Goal: Information Seeking & Learning: Learn about a topic

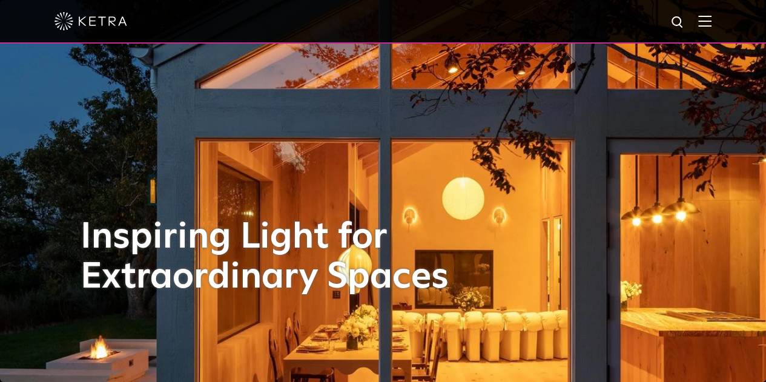
click at [712, 22] on img at bounding box center [705, 21] width 13 height 12
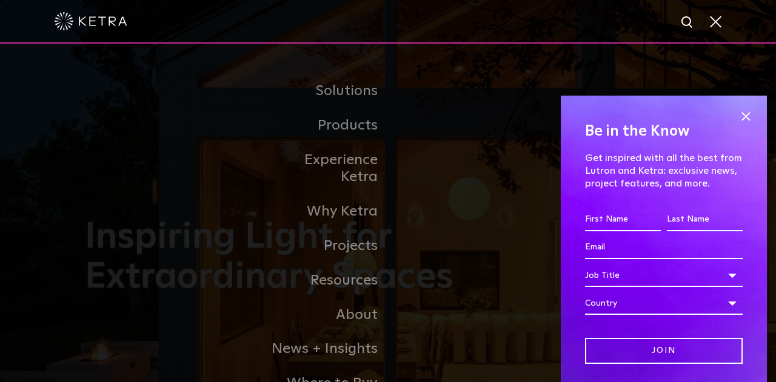
click at [0, 0] on link "Residential Products" at bounding box center [0, 0] width 0 height 0
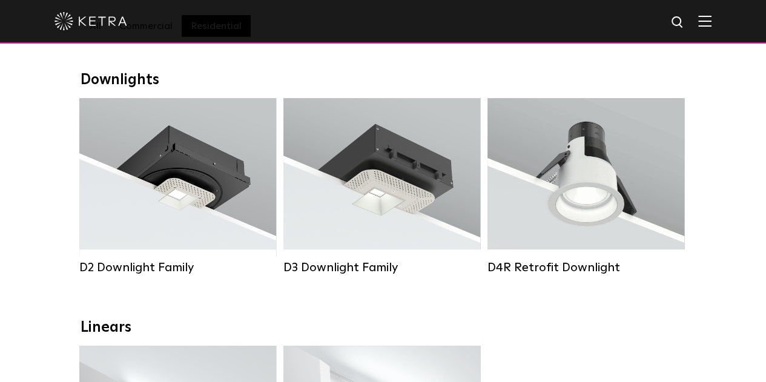
scroll to position [170, 0]
click at [241, 221] on div "Lumen Output: 1200 Colors: White / Black / Gloss Black / Silver / Bronze / Silv…" at bounding box center [178, 177] width 161 height 122
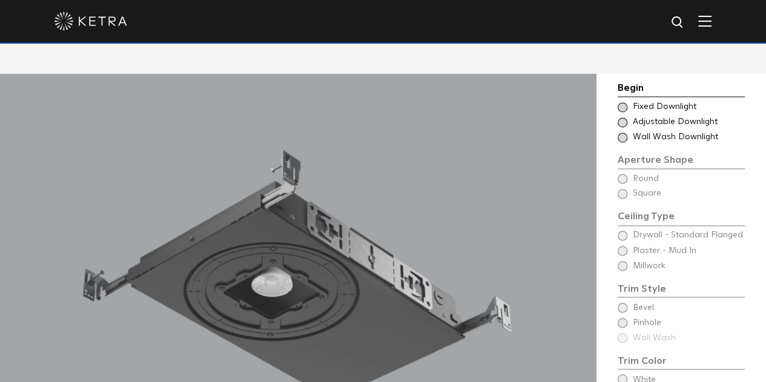
scroll to position [889, 0]
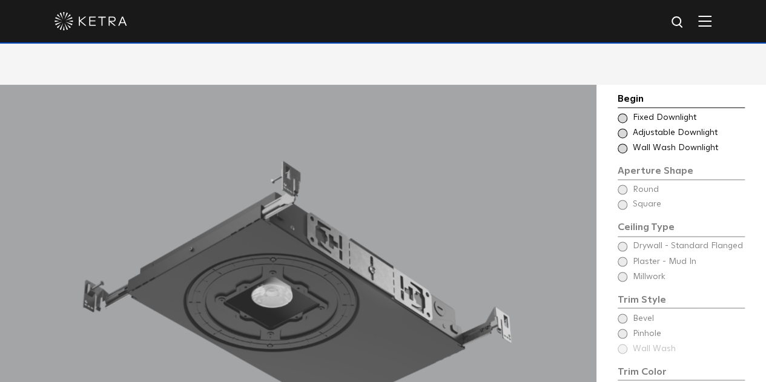
click at [622, 113] on span at bounding box center [623, 118] width 10 height 10
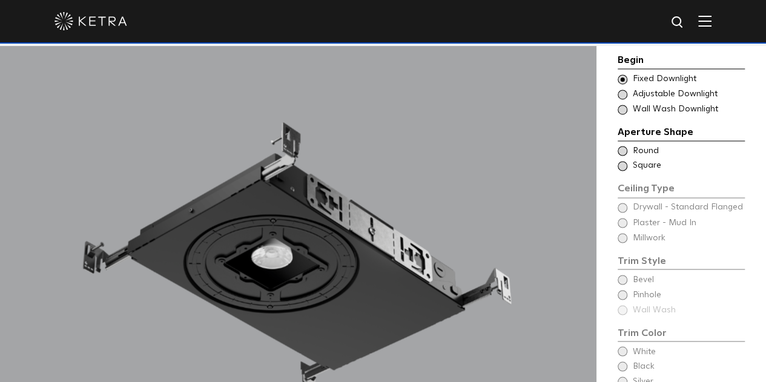
scroll to position [929, 0]
click at [623, 145] on span at bounding box center [623, 150] width 10 height 10
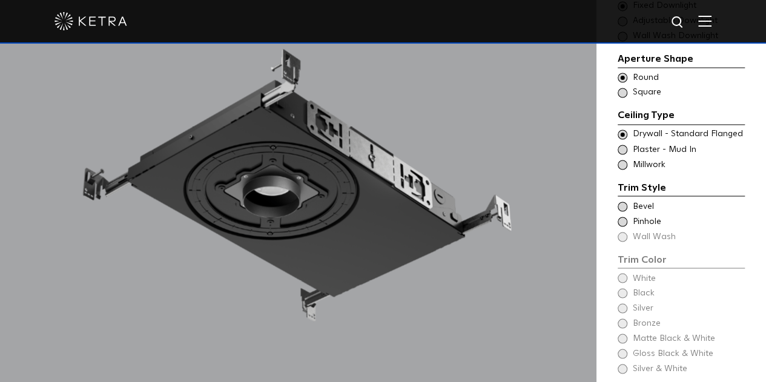
scroll to position [1002, 0]
click at [622, 159] on span at bounding box center [623, 164] width 10 height 10
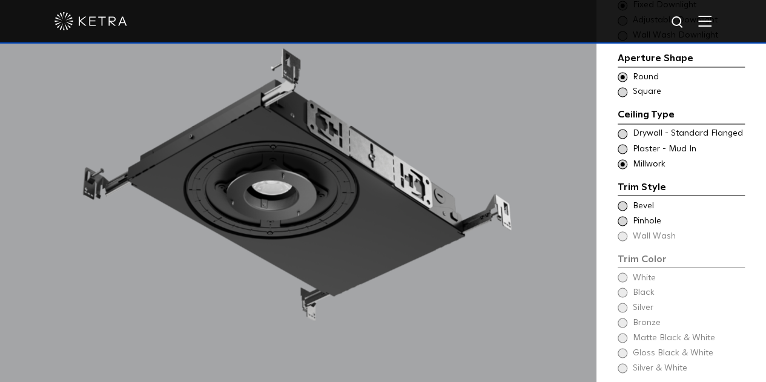
click at [623, 129] on span at bounding box center [623, 134] width 10 height 10
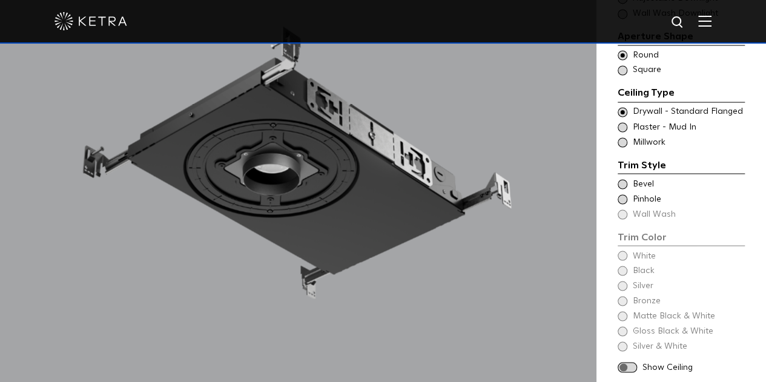
scroll to position [1026, 0]
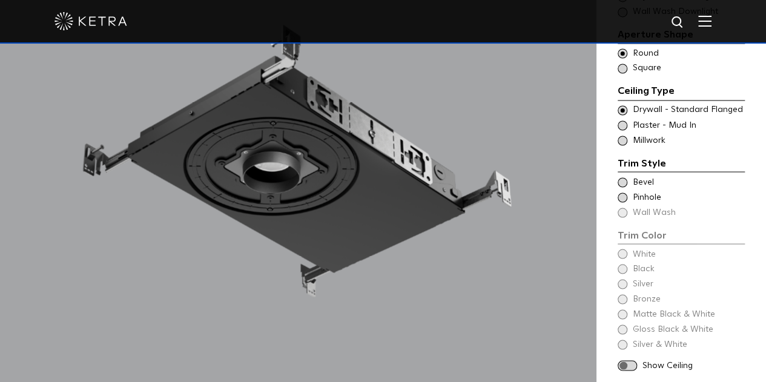
click at [625, 178] on span at bounding box center [623, 183] width 10 height 10
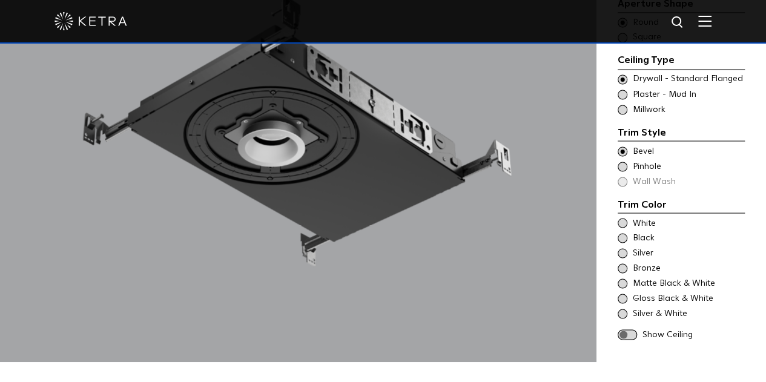
scroll to position [1057, 0]
click at [623, 233] on span at bounding box center [623, 238] width 10 height 10
click at [628, 329] on span at bounding box center [627, 334] width 19 height 10
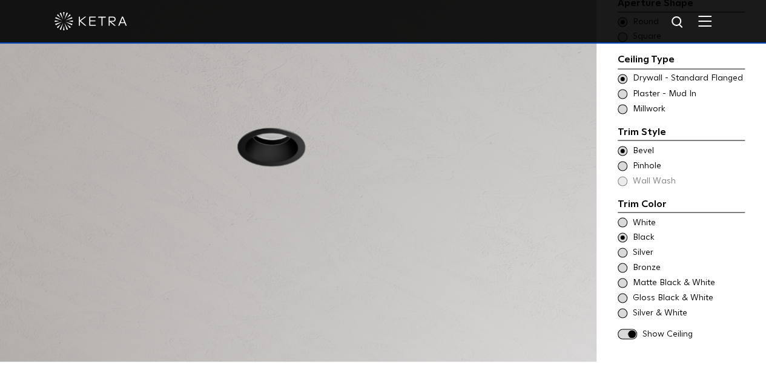
click at [628, 329] on span at bounding box center [627, 334] width 19 height 10
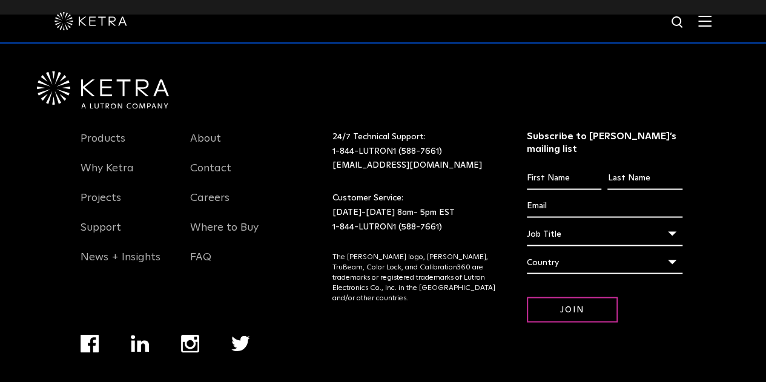
scroll to position [3364, 0]
